Goal: Check status: Check status

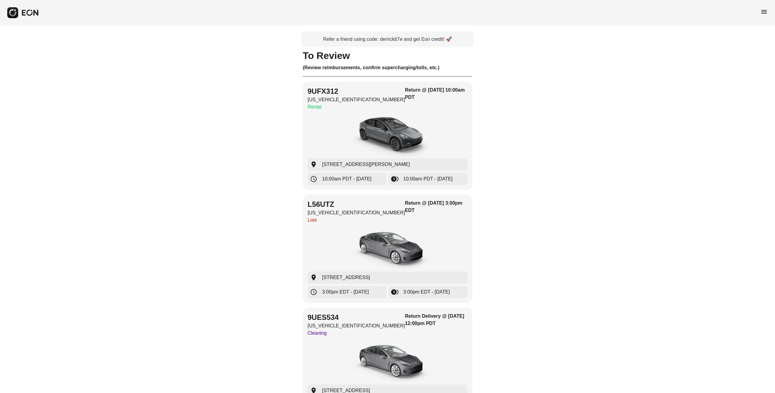
click at [765, 13] on span "menu" at bounding box center [763, 11] width 7 height 7
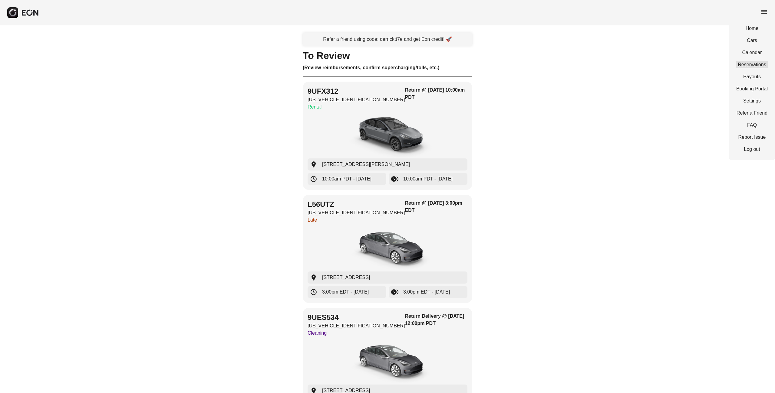
click at [754, 68] on link "Reservations" at bounding box center [751, 64] width 31 height 7
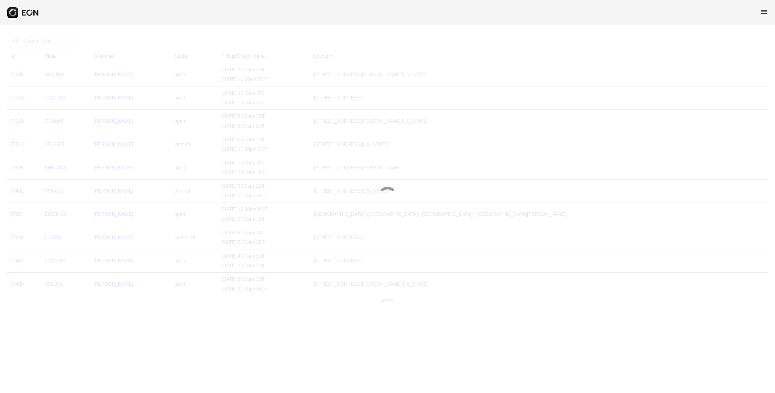
click at [36, 41] on div at bounding box center [387, 196] width 775 height 393
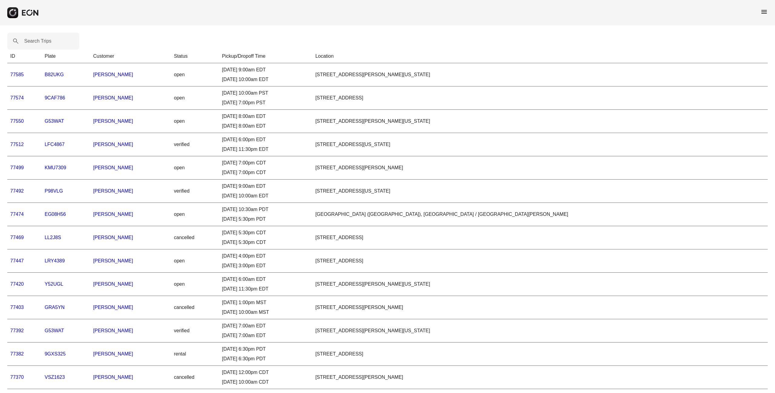
click at [36, 41] on label "Search Trips" at bounding box center [37, 41] width 27 height 7
click at [36, 41] on Trips "Search Trips" at bounding box center [43, 41] width 72 height 17
paste Trips "*****"
type Trips "*****"
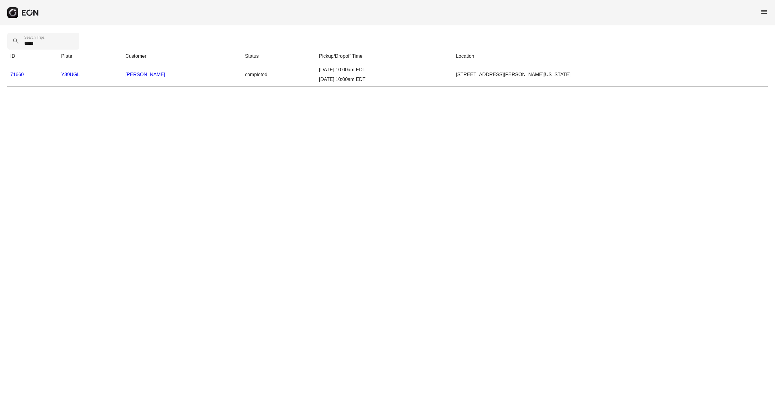
click at [22, 76] on link "71660" at bounding box center [17, 74] width 14 height 5
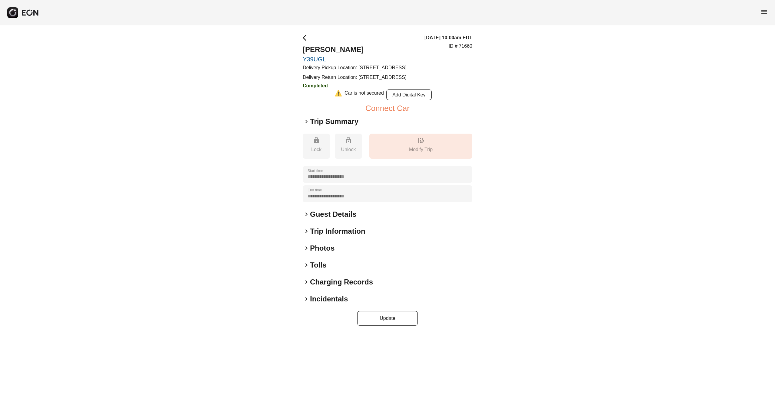
click at [306, 125] on span "keyboard_arrow_right" at bounding box center [306, 121] width 7 height 7
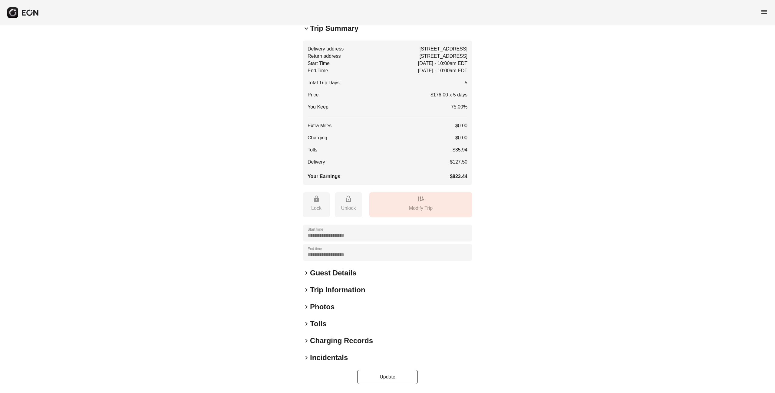
scroll to position [107, 0]
click at [307, 307] on span "keyboard_arrow_right" at bounding box center [306, 307] width 7 height 7
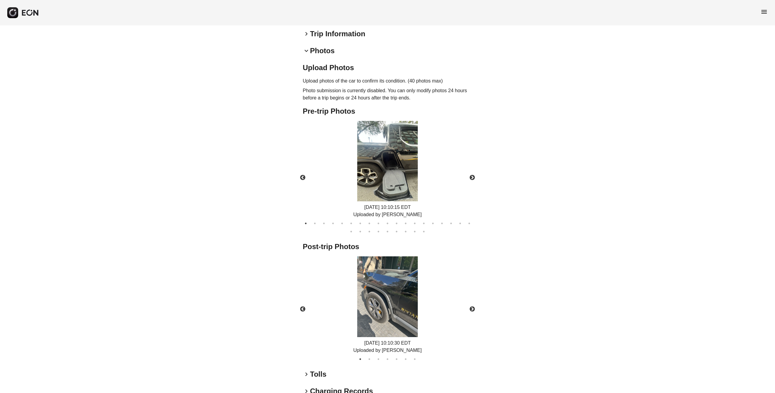
scroll to position [394, 0]
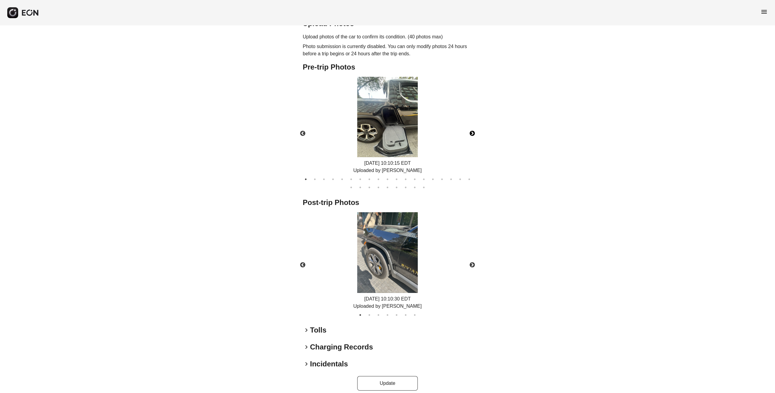
click at [472, 144] on button "Next" at bounding box center [472, 133] width 21 height 21
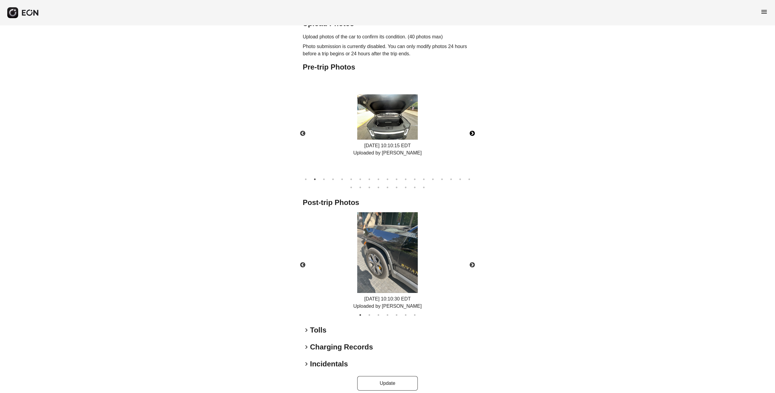
click at [472, 144] on button "Next" at bounding box center [472, 133] width 21 height 21
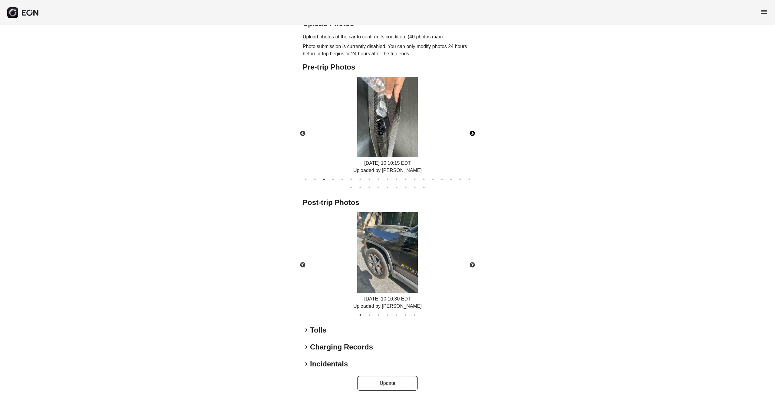
click at [472, 144] on button "Next" at bounding box center [472, 133] width 21 height 21
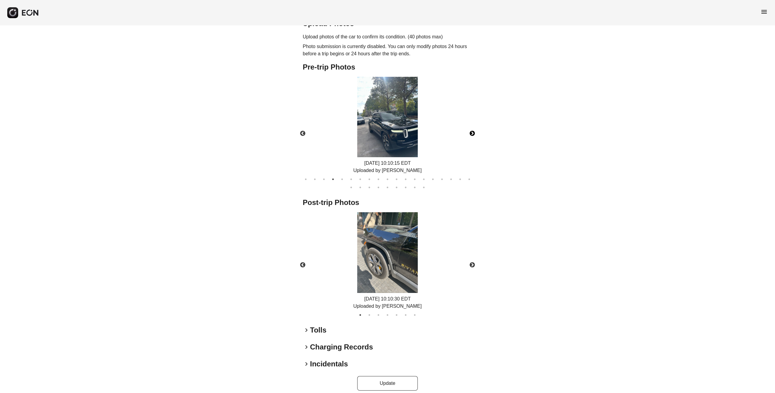
click at [472, 144] on button "Next" at bounding box center [472, 133] width 21 height 21
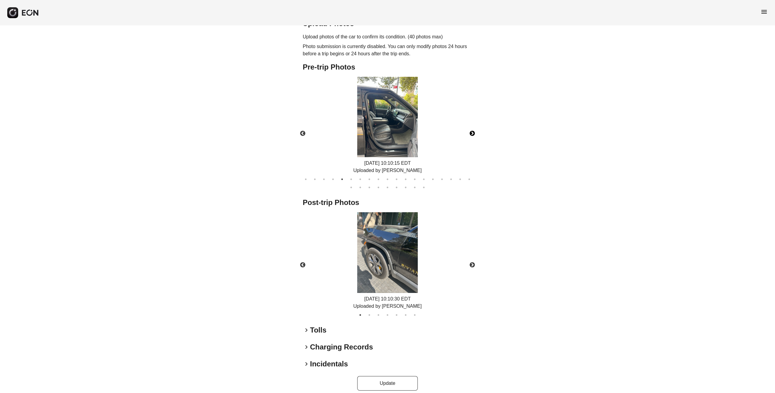
click at [472, 144] on button "Next" at bounding box center [472, 133] width 21 height 21
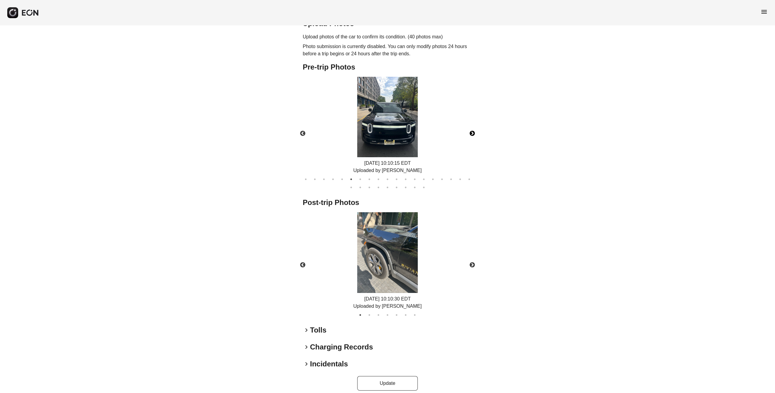
click at [472, 144] on button "Next" at bounding box center [472, 133] width 21 height 21
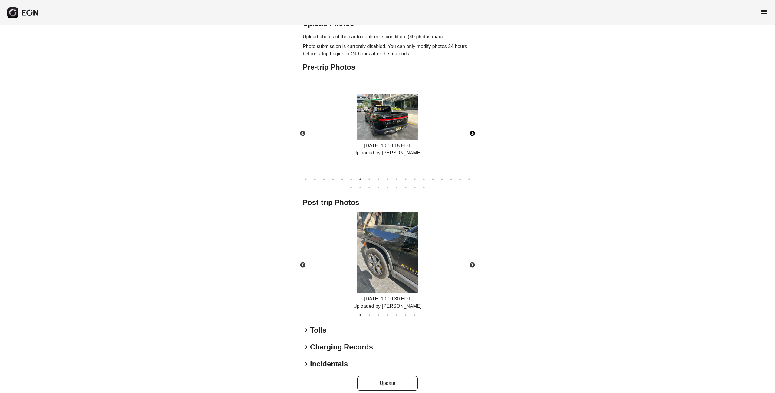
click at [472, 144] on button "Next" at bounding box center [472, 133] width 21 height 21
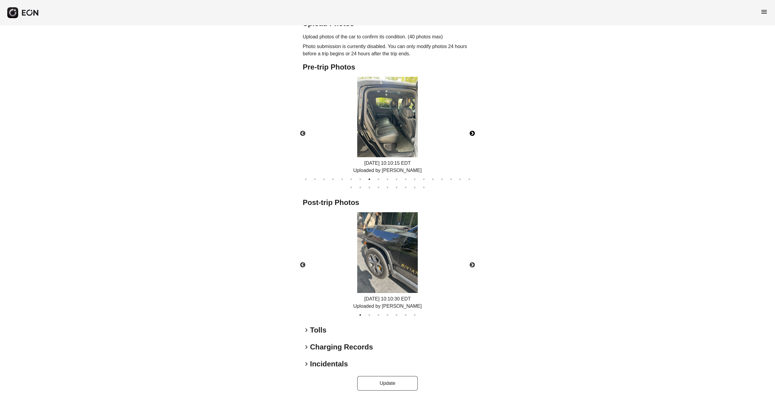
click at [472, 144] on button "Next" at bounding box center [472, 133] width 21 height 21
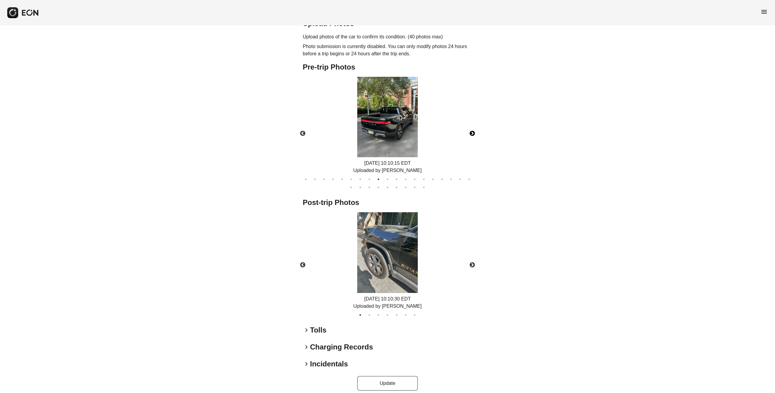
click at [472, 144] on button "Next" at bounding box center [472, 133] width 21 height 21
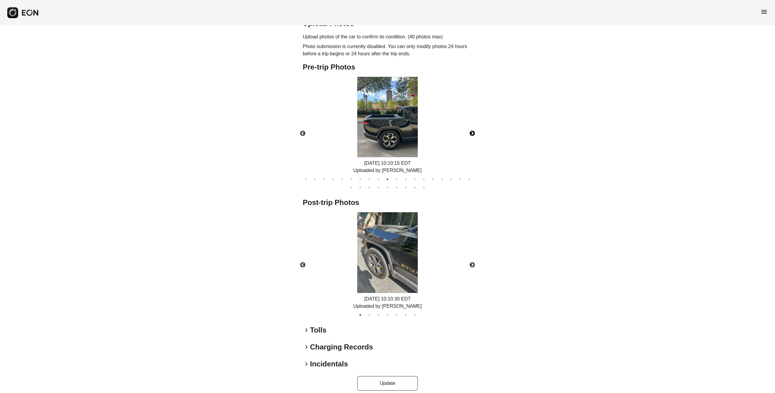
click at [472, 144] on button "Next" at bounding box center [472, 133] width 21 height 21
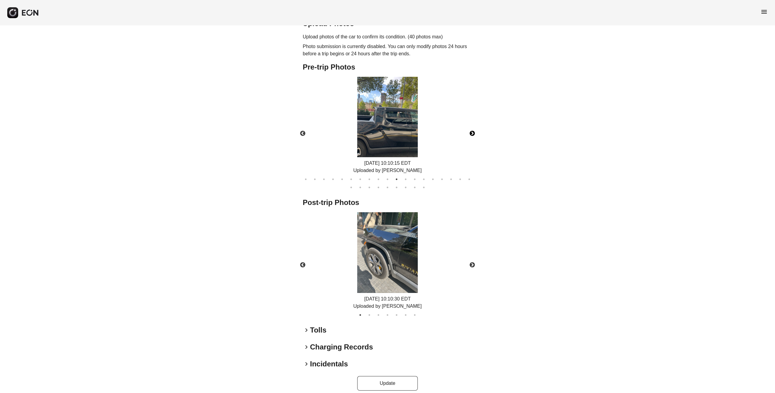
click at [472, 144] on button "Next" at bounding box center [472, 133] width 21 height 21
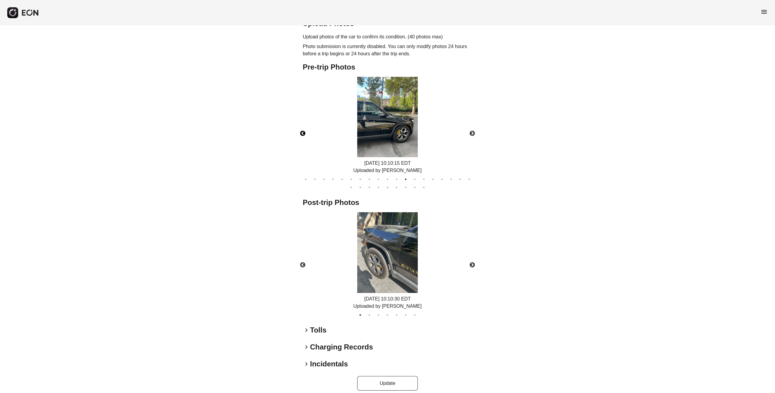
click at [302, 144] on button "Previous" at bounding box center [302, 133] width 21 height 21
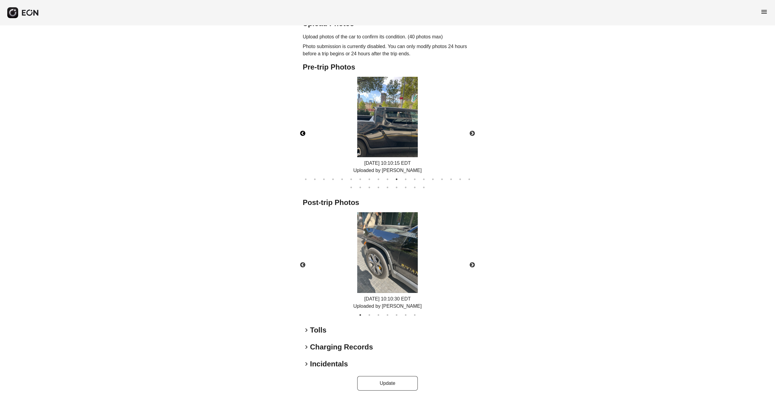
click at [306, 144] on button "Previous" at bounding box center [302, 133] width 21 height 21
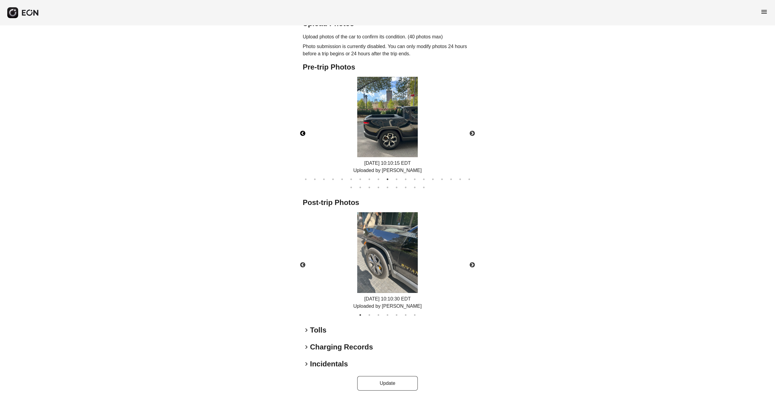
click at [399, 143] on img at bounding box center [387, 117] width 61 height 81
